Goal: Task Accomplishment & Management: Use online tool/utility

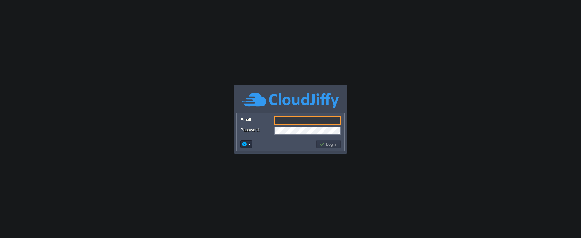
type input "[EMAIL_ADDRESS][DOMAIN_NAME]"
click at [288, 146] on td at bounding box center [278, 144] width 76 height 10
click at [322, 143] on button "Login" at bounding box center [328, 144] width 19 height 6
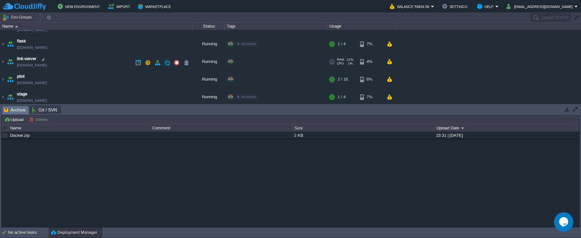
scroll to position [96, 0]
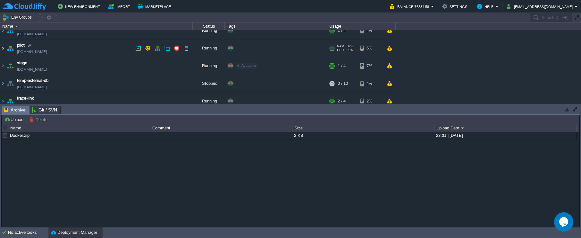
click at [3, 49] on img at bounding box center [2, 47] width 5 height 17
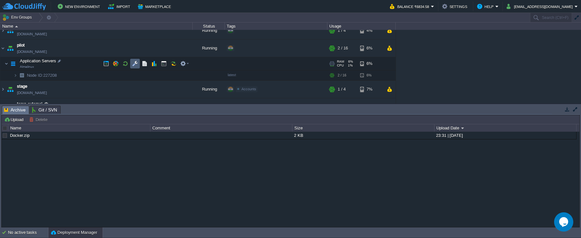
click at [132, 61] on td at bounding box center [135, 64] width 10 height 10
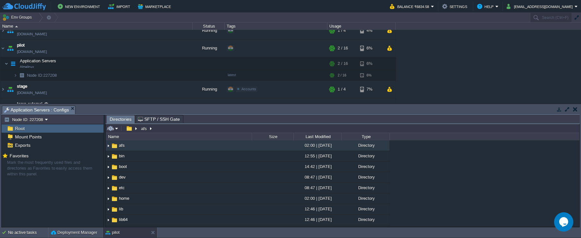
click at [154, 129] on input "/afs" at bounding box center [343, 128] width 474 height 9
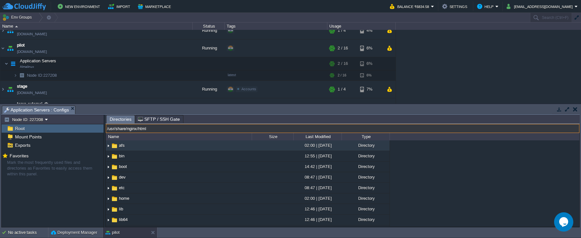
type input "/usr/share/nginx/html"
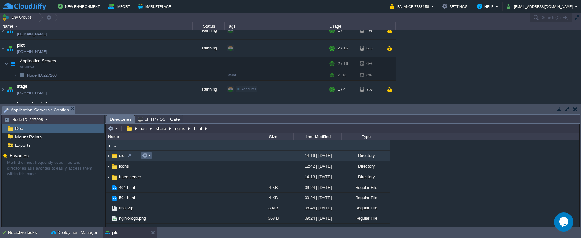
click at [149, 156] on em at bounding box center [146, 155] width 9 height 6
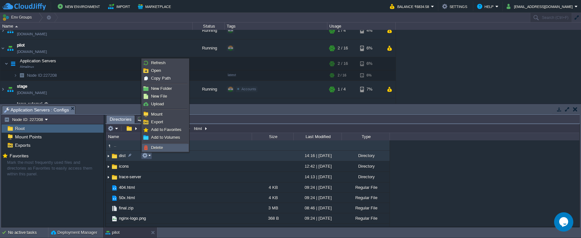
click at [156, 148] on span "Delete" at bounding box center [157, 147] width 12 height 5
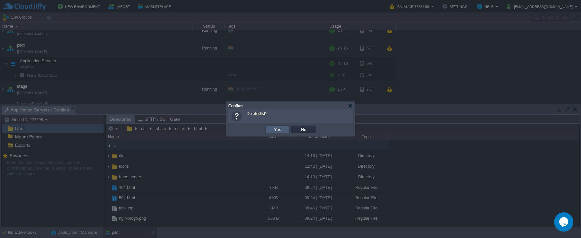
click at [269, 127] on td "Yes" at bounding box center [278, 129] width 24 height 8
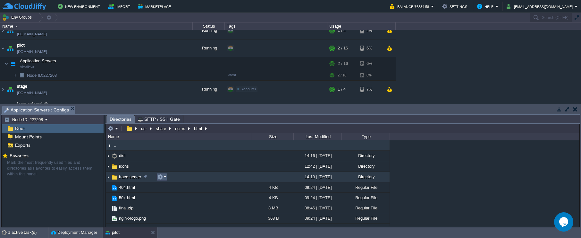
click at [164, 177] on em at bounding box center [162, 177] width 9 height 6
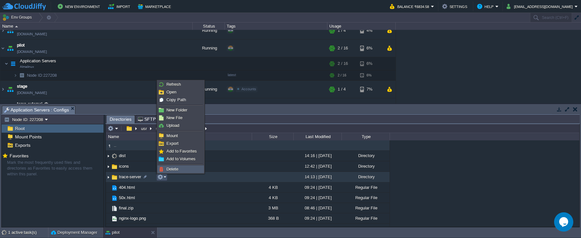
click at [171, 169] on span "Delete" at bounding box center [172, 168] width 12 height 5
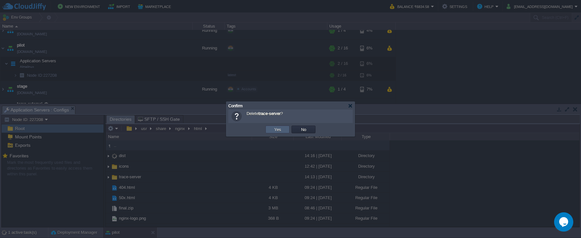
click at [271, 126] on td "Yes" at bounding box center [278, 129] width 24 height 8
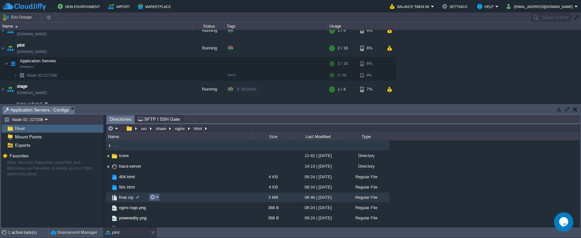
click at [157, 197] on em at bounding box center [154, 197] width 9 height 6
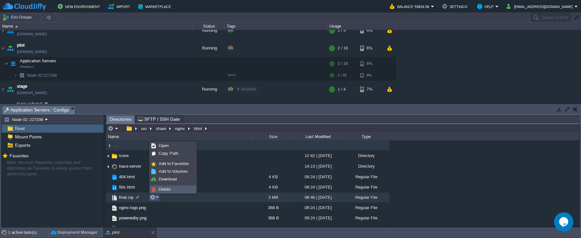
click at [166, 188] on span "Delete" at bounding box center [165, 189] width 12 height 5
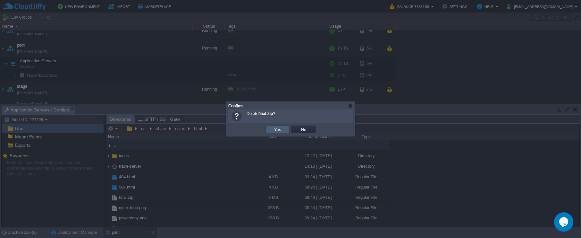
click at [277, 130] on button "Yes" at bounding box center [277, 129] width 11 height 6
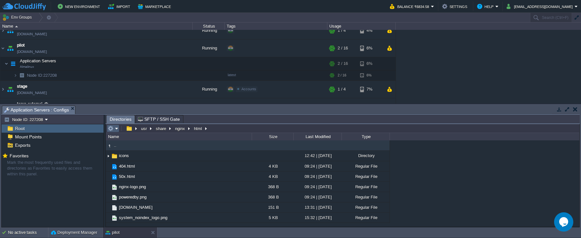
click at [118, 128] on em at bounding box center [113, 128] width 11 height 6
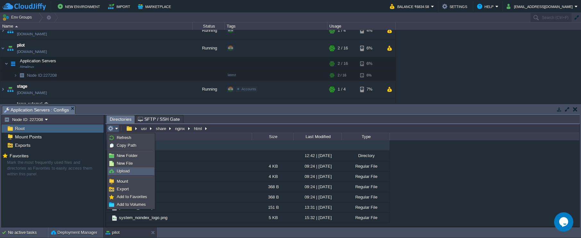
click at [126, 167] on li "Upload" at bounding box center [131, 171] width 47 height 8
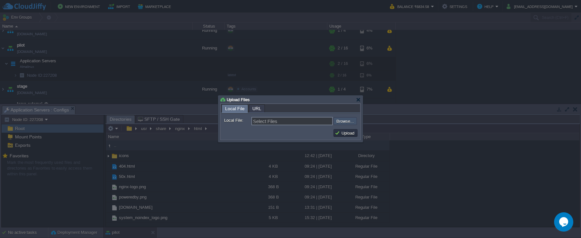
click at [345, 123] on input "file" at bounding box center [316, 121] width 81 height 8
type input "C:\fakepath\final.zip"
type input "final.zip"
click at [345, 130] on td "Upload" at bounding box center [346, 133] width 24 height 8
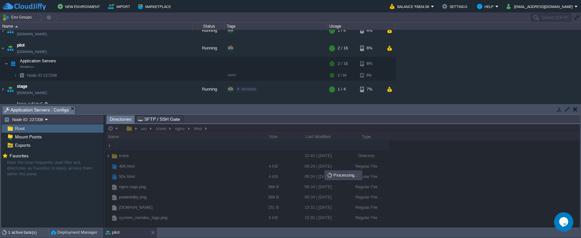
scroll to position [0, 0]
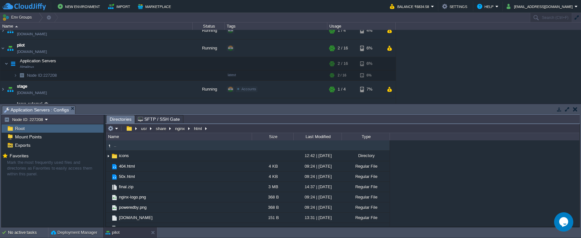
type input "/usr/share/nginx/html"
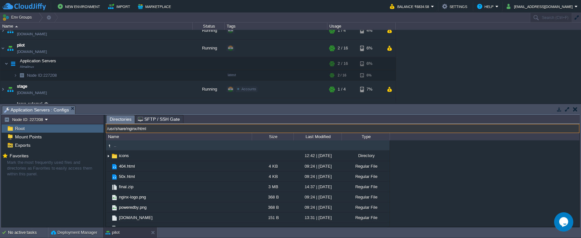
click at [212, 129] on input "/usr/share/nginx/html" at bounding box center [343, 128] width 474 height 9
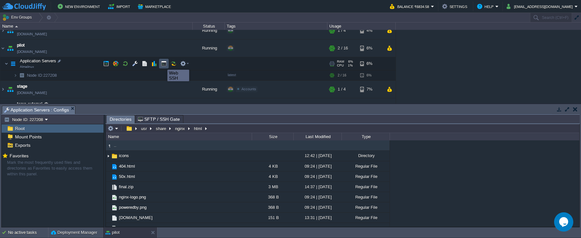
click at [164, 64] on button "button" at bounding box center [164, 64] width 6 height 6
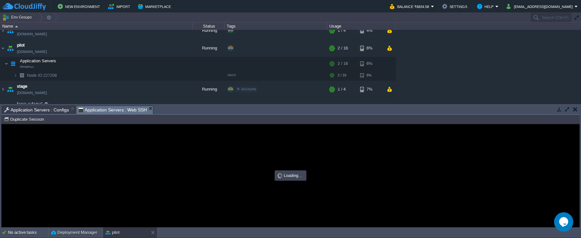
type input "#000000"
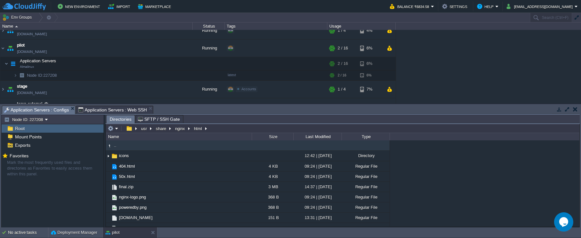
click at [62, 111] on span "Application Servers : Configs" at bounding box center [36, 110] width 65 height 8
click at [124, 64] on button "button" at bounding box center [126, 64] width 6 height 6
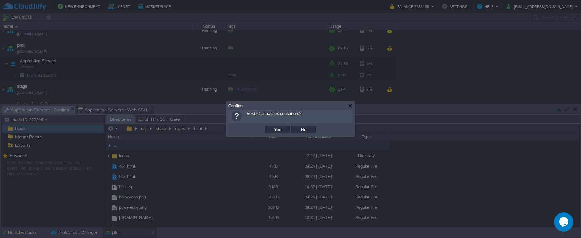
click at [276, 125] on td "Yes" at bounding box center [278, 129] width 26 height 10
click at [277, 129] on button "Yes" at bounding box center [277, 129] width 11 height 6
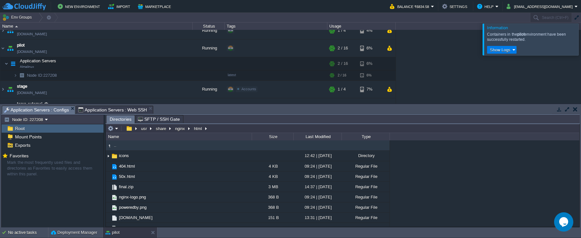
click at [581, 41] on div at bounding box center [589, 38] width 0 height 31
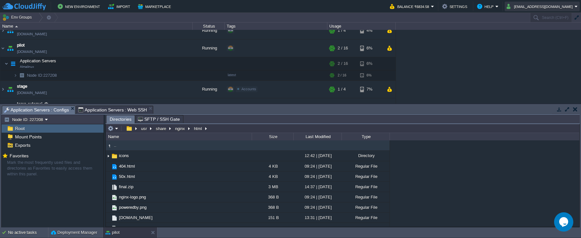
click at [534, 7] on button "[EMAIL_ADDRESS][DOMAIN_NAME]" at bounding box center [541, 7] width 68 height 8
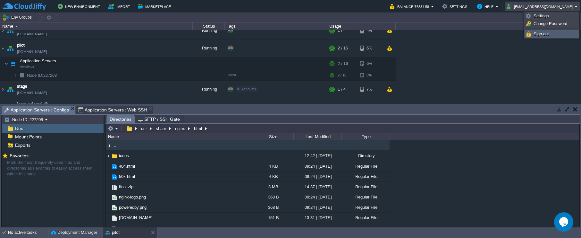
click at [542, 36] on span "Sign out" at bounding box center [541, 33] width 15 height 5
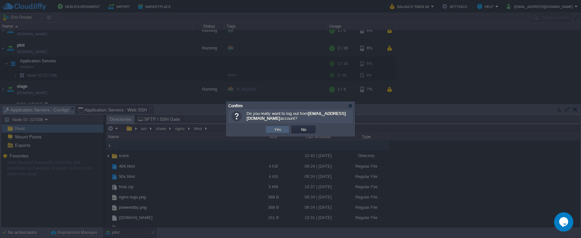
click at [287, 130] on td "Yes" at bounding box center [278, 129] width 24 height 8
